Goal: Find specific page/section: Find specific page/section

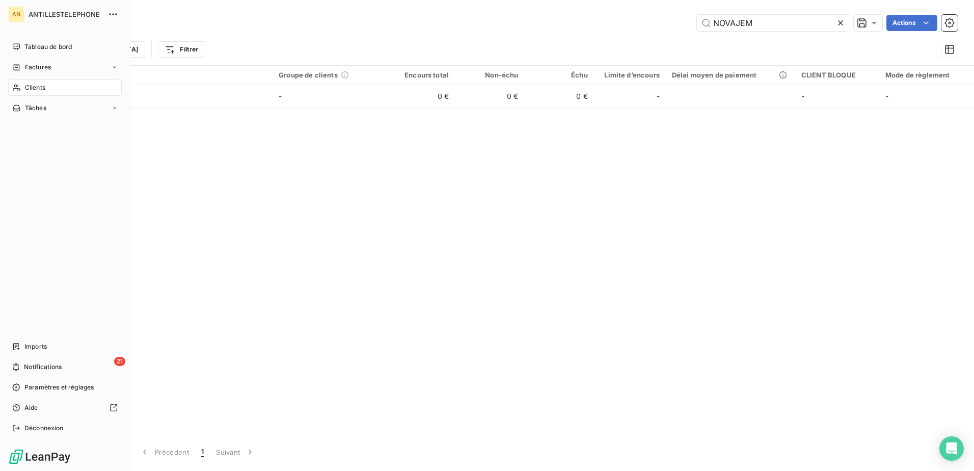
click at [20, 87] on icon at bounding box center [16, 88] width 9 height 8
click at [18, 89] on icon at bounding box center [16, 88] width 9 height 8
click at [32, 88] on span "Clients" at bounding box center [35, 87] width 20 height 9
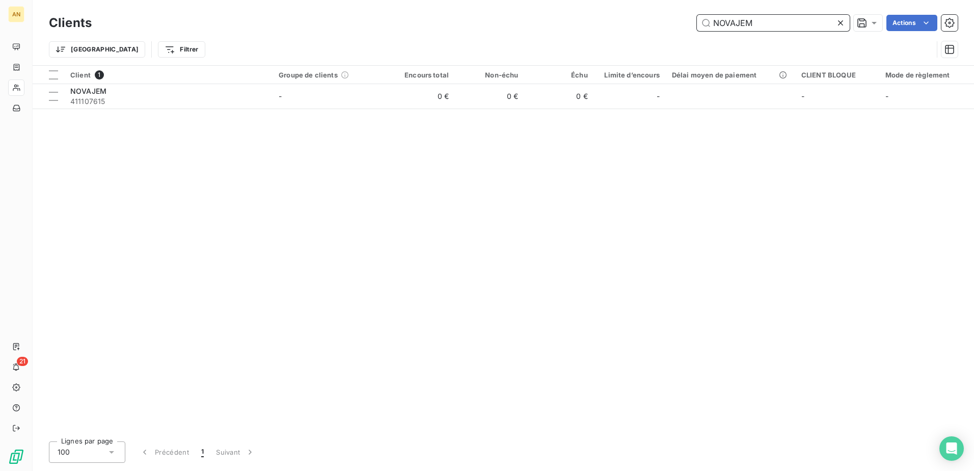
click at [766, 26] on input "NOVAJEM" at bounding box center [773, 23] width 153 height 16
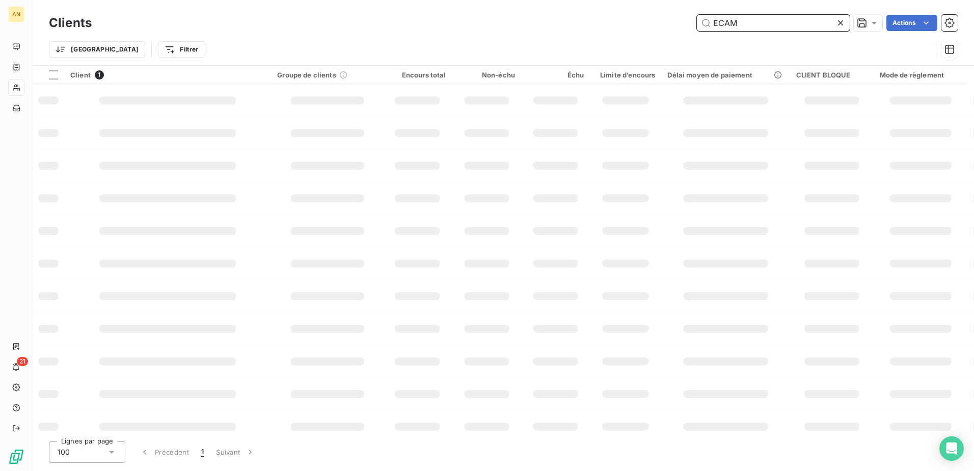
type input "ECAM"
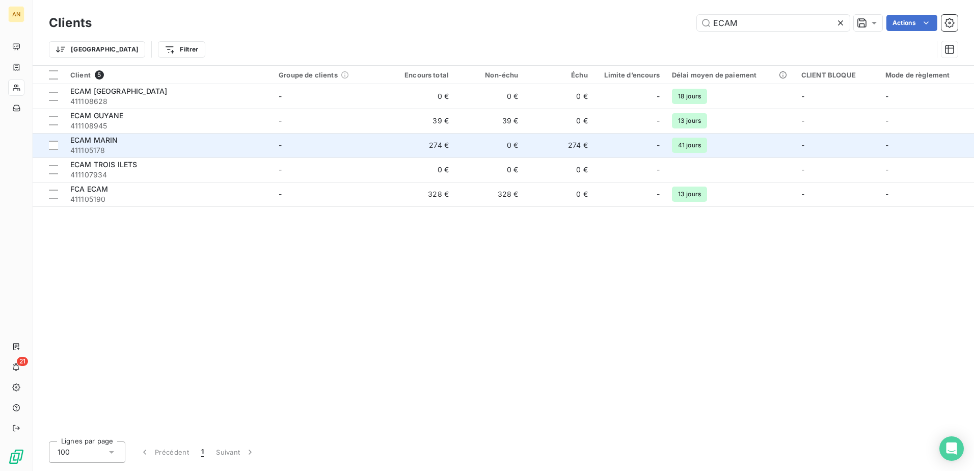
click at [168, 146] on span "411105178" at bounding box center [168, 150] width 196 height 10
